Goal: Task Accomplishment & Management: Manage account settings

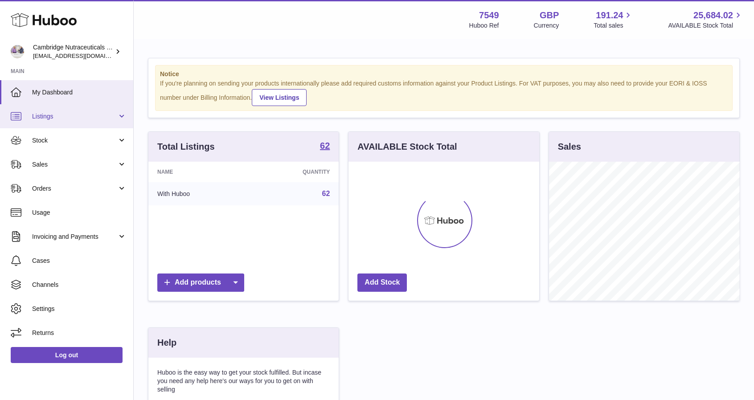
scroll to position [139, 191]
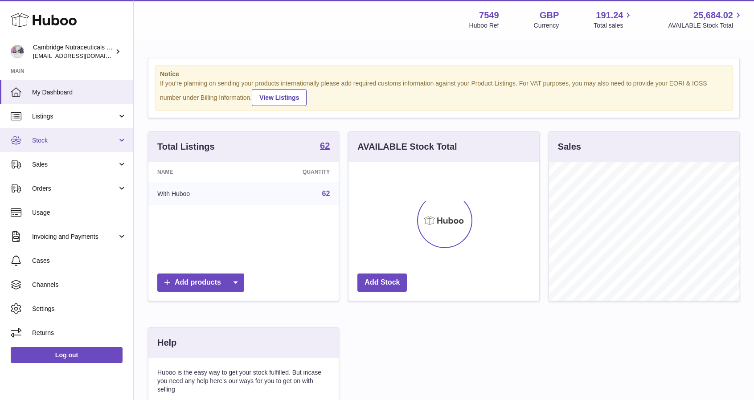
click at [57, 128] on ul "My Dashboard Listings Not with Huboo Listings with Huboo Bundles Stock Stock St…" at bounding box center [66, 212] width 133 height 265
click at [56, 135] on link "Stock" at bounding box center [66, 140] width 133 height 24
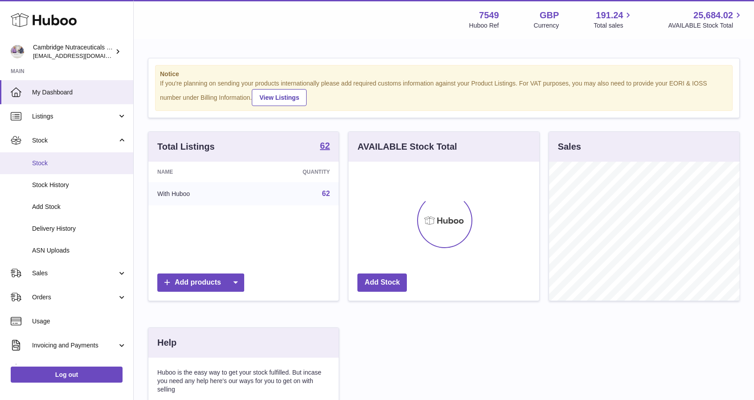
click at [58, 157] on link "Stock" at bounding box center [66, 163] width 133 height 22
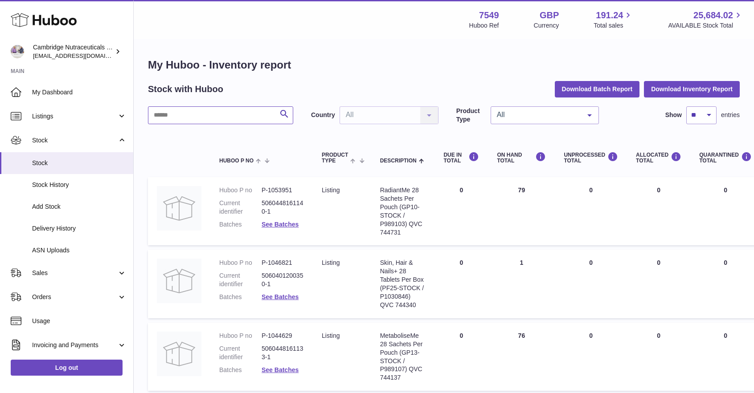
click at [234, 117] on input "text" at bounding box center [220, 116] width 145 height 18
paste input "******"
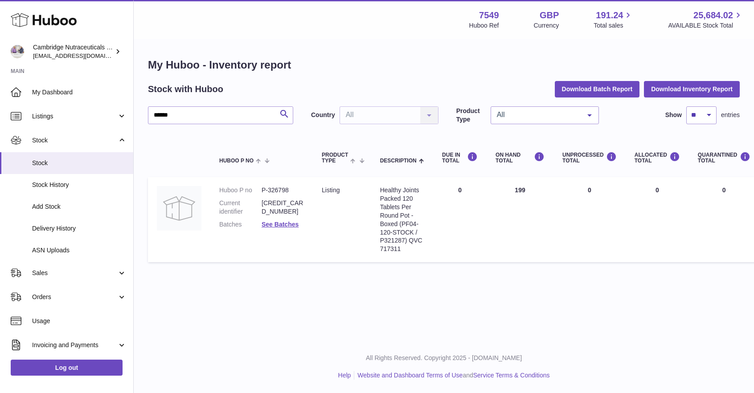
click at [279, 233] on dl "Huboo P no P-326798 Current identifier 5060401200091 Batches See Batches" at bounding box center [261, 209] width 85 height 47
click at [277, 231] on dl "Huboo P no P-326798 Current identifier 5060401200091 Batches See Batches" at bounding box center [261, 209] width 85 height 47
click at [277, 230] on dl "Huboo P no P-326798 Current identifier 5060401200091 Batches See Batches" at bounding box center [261, 209] width 85 height 47
click at [277, 226] on link "See Batches" at bounding box center [280, 224] width 37 height 7
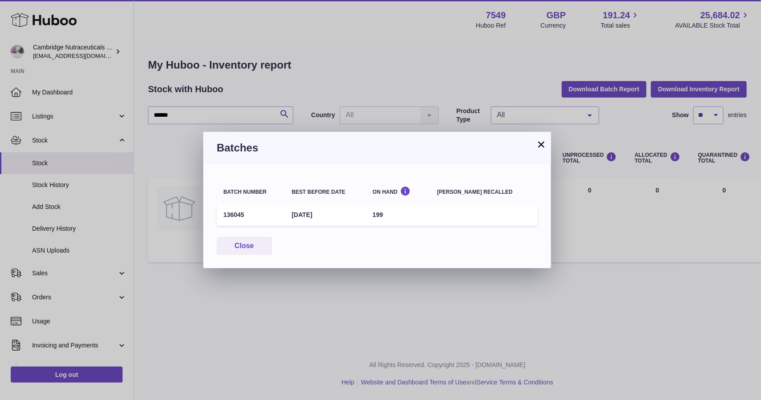
click at [542, 143] on button "×" at bounding box center [541, 144] width 11 height 11
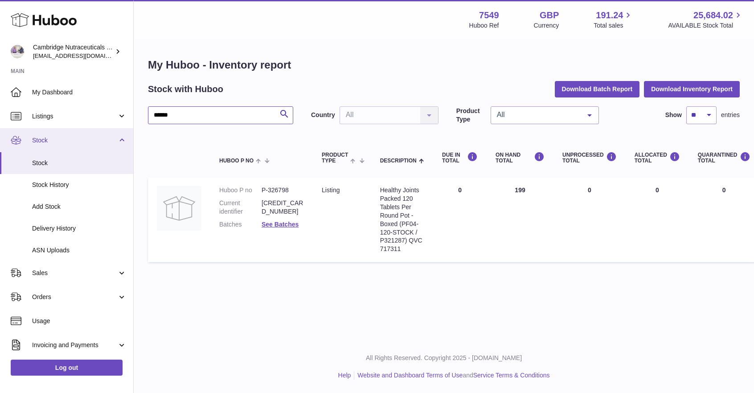
drag, startPoint x: 237, startPoint y: 121, endPoint x: 4, endPoint y: 124, distance: 233.5
click at [0, 135] on div "Huboo Cambridge Nutraceuticals Ltd qvc@camnutra.com Main My Dashboard Listings …" at bounding box center [377, 196] width 754 height 393
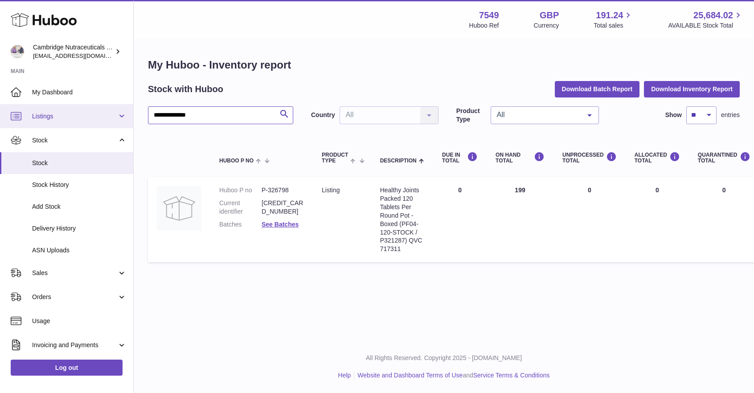
type input "**********"
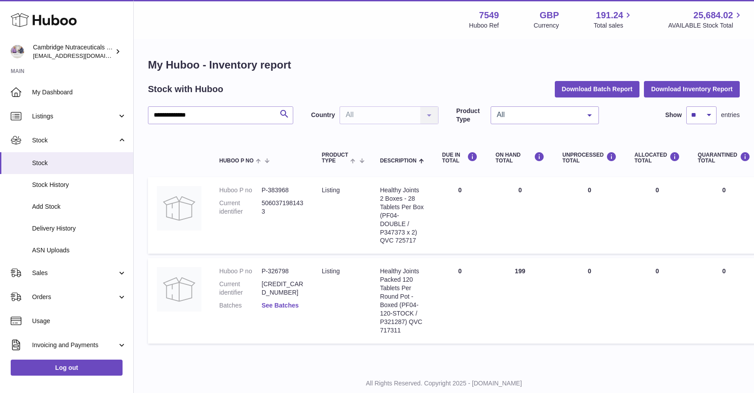
click at [292, 305] on link "See Batches" at bounding box center [280, 305] width 37 height 7
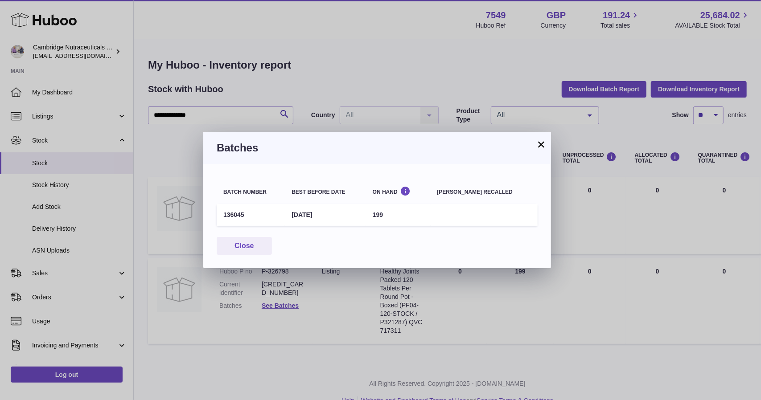
click at [167, 189] on div "× Batches Batch number Best before date On Hand Batch recalled 136045 30th Sep …" at bounding box center [380, 200] width 761 height 400
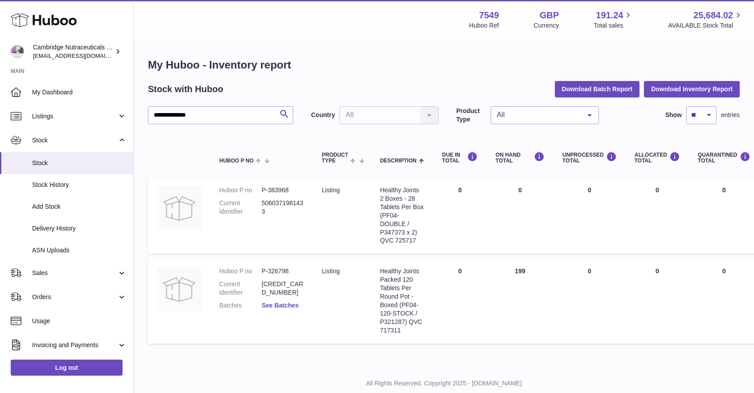
click at [280, 308] on link "See Batches" at bounding box center [280, 305] width 37 height 7
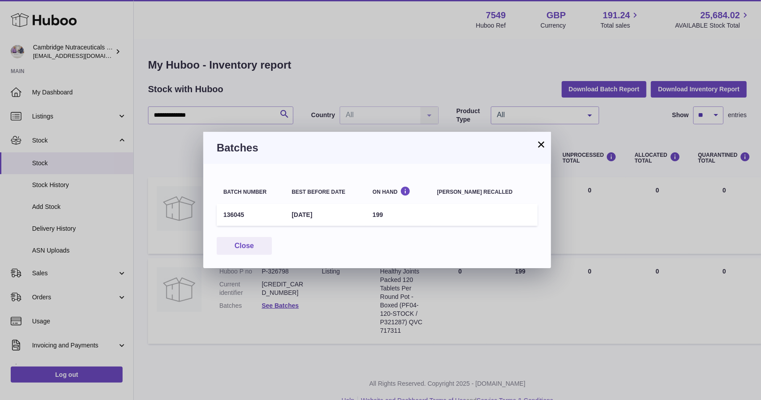
click at [541, 143] on button "×" at bounding box center [541, 144] width 11 height 11
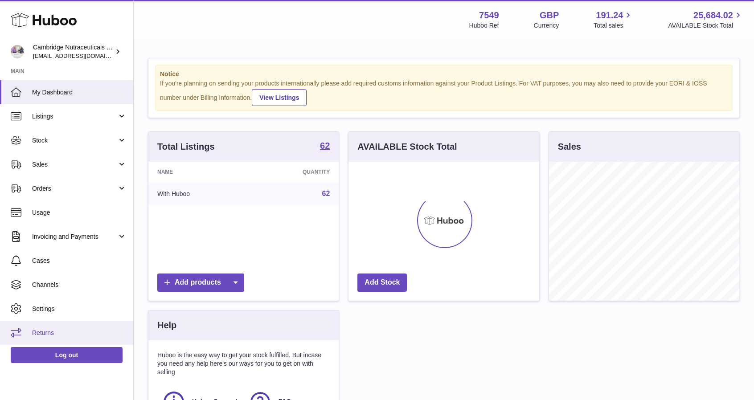
scroll to position [139, 191]
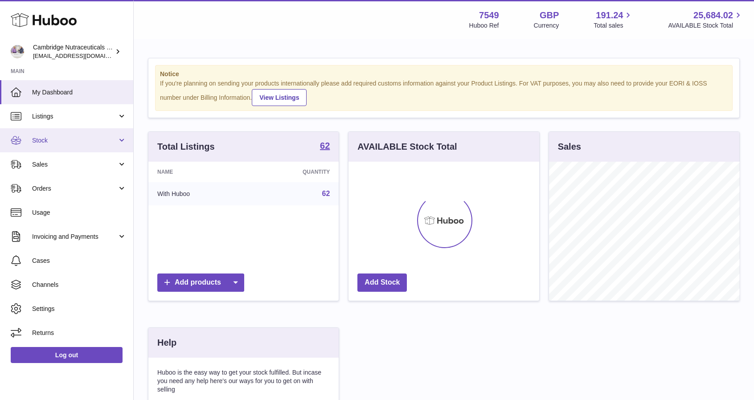
click at [42, 146] on link "Stock" at bounding box center [66, 140] width 133 height 24
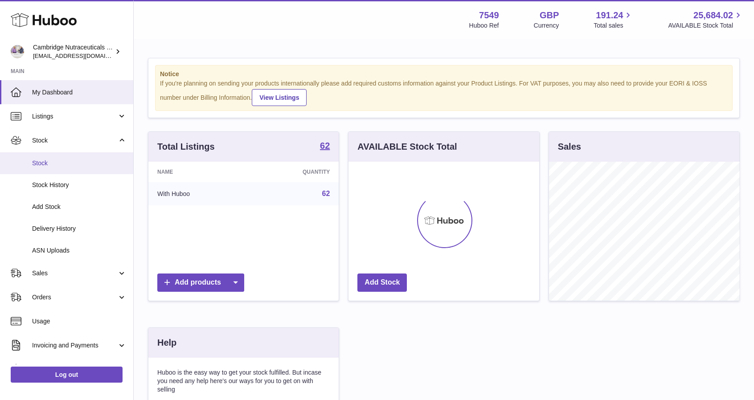
click at [45, 159] on span "Stock" at bounding box center [79, 163] width 94 height 8
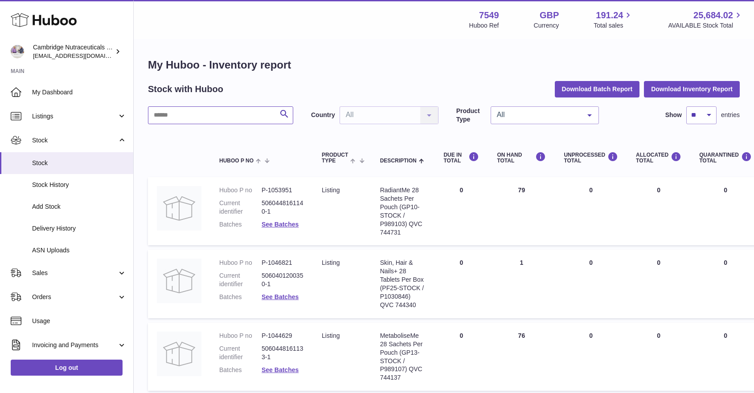
click at [238, 116] on input "text" at bounding box center [220, 116] width 145 height 18
type input "***"
